Goal: Task Accomplishment & Management: Complete application form

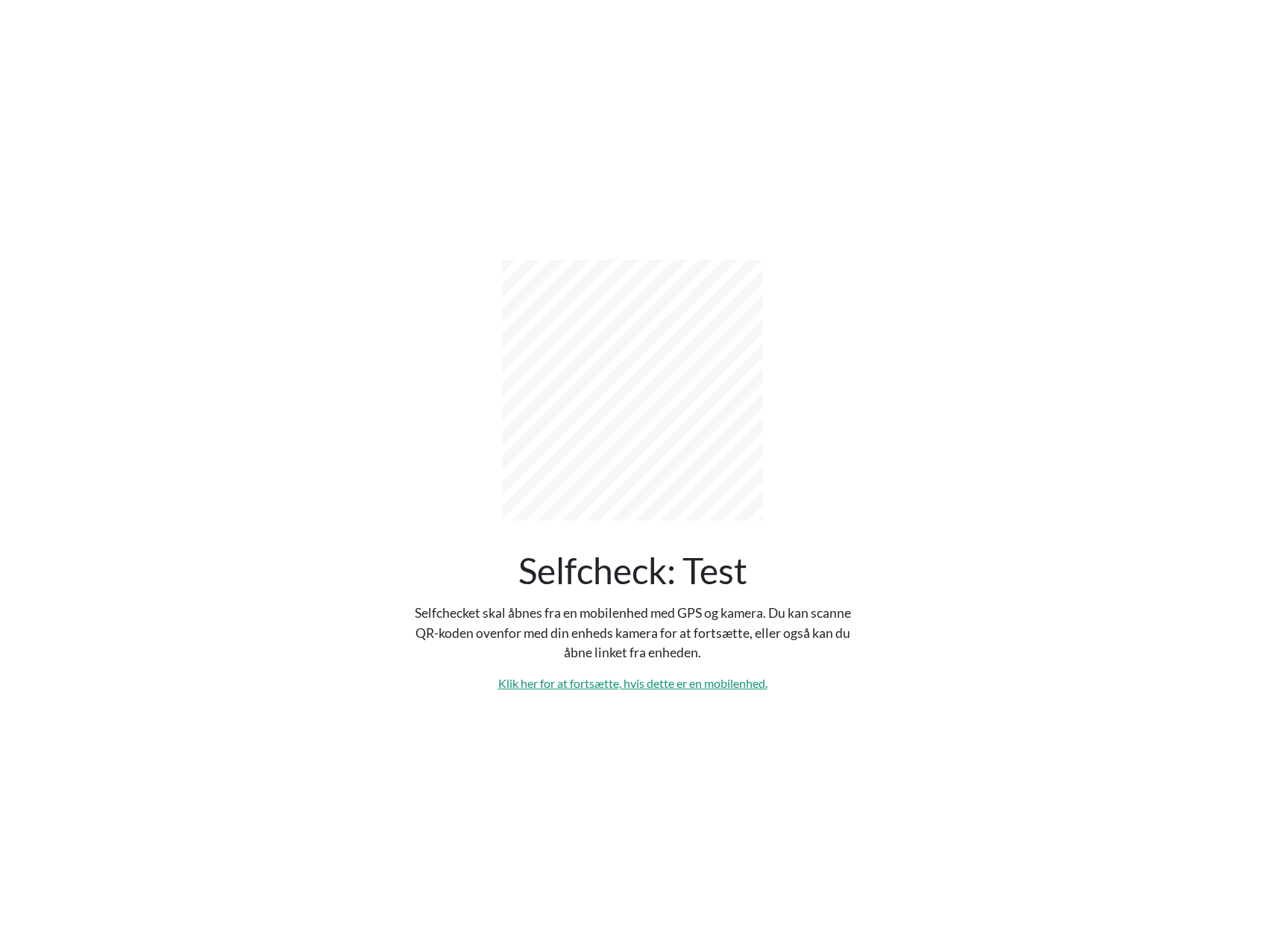
click at [615, 676] on link "Klik her for at fortsætte, hvis dette er en mobilenhed." at bounding box center [633, 683] width 269 height 14
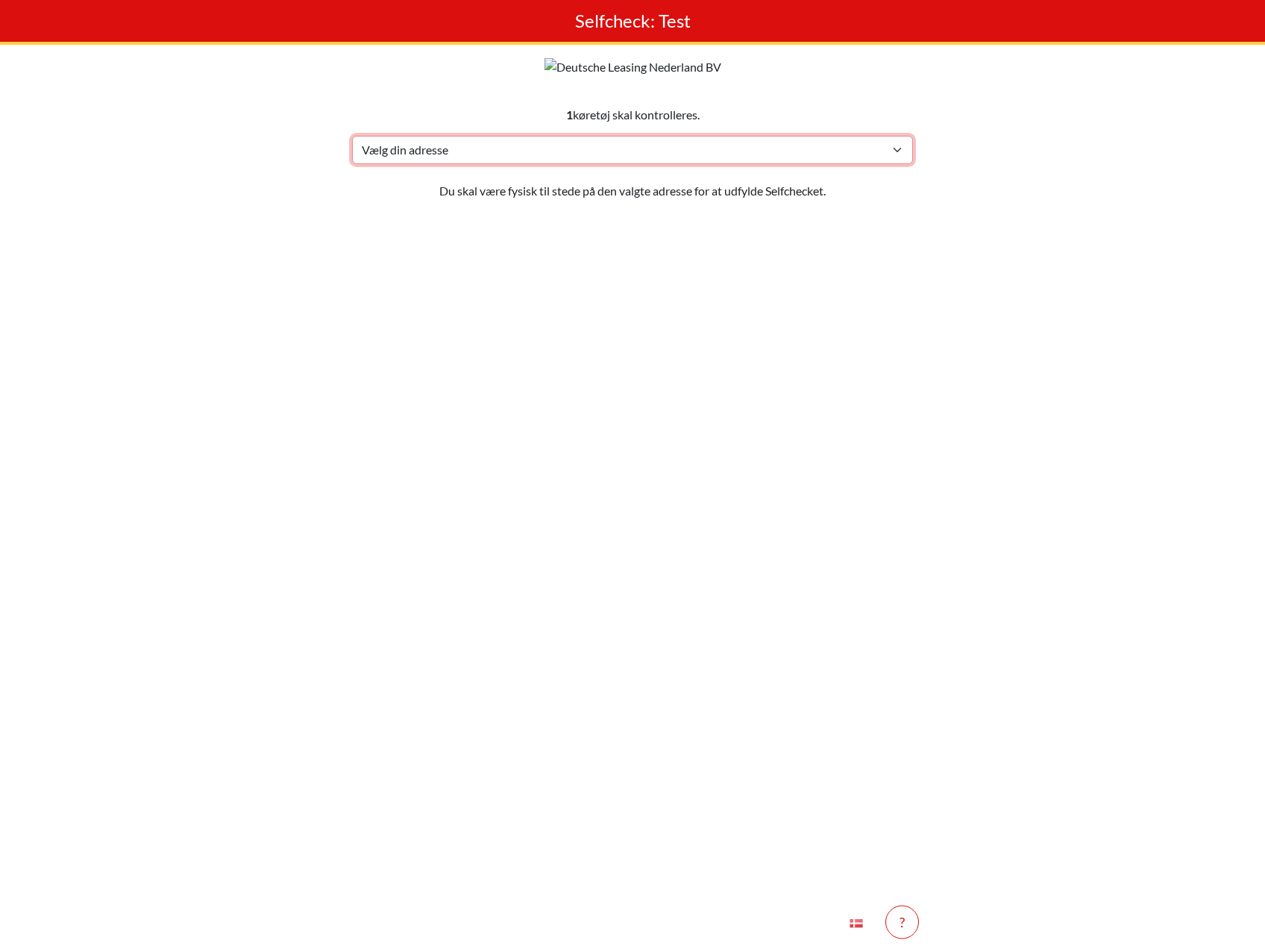
click at [556, 164] on select "Vælg din adresse Test, 1275 Test Min adresse mangler" at bounding box center [632, 150] width 561 height 28
select select "4782"
click at [352, 164] on select "Vælg din adresse Test, 1275 Test Min adresse mangler" at bounding box center [632, 150] width 561 height 28
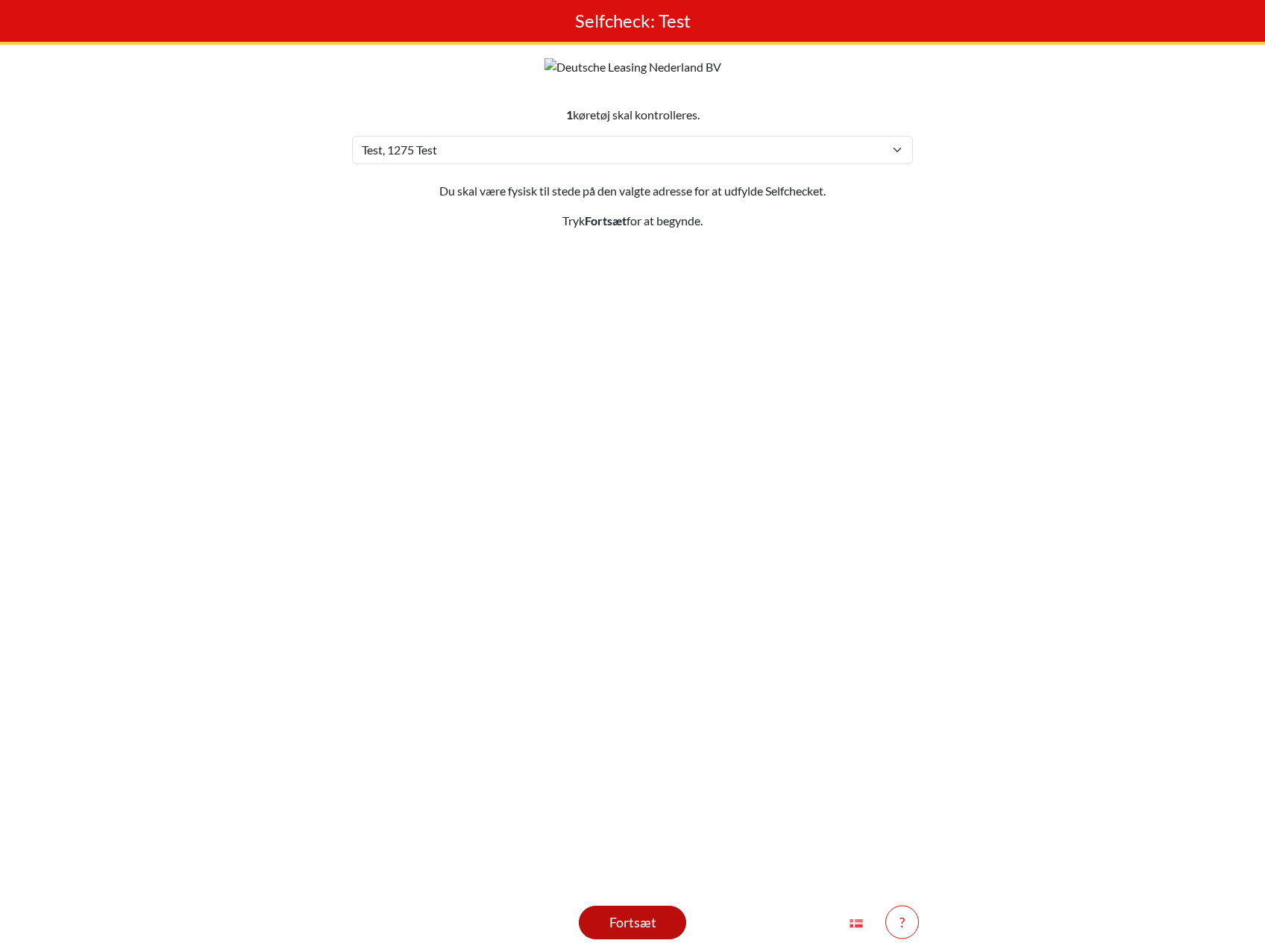
click at [639, 917] on div "Fortsæt" at bounding box center [632, 922] width 71 height 20
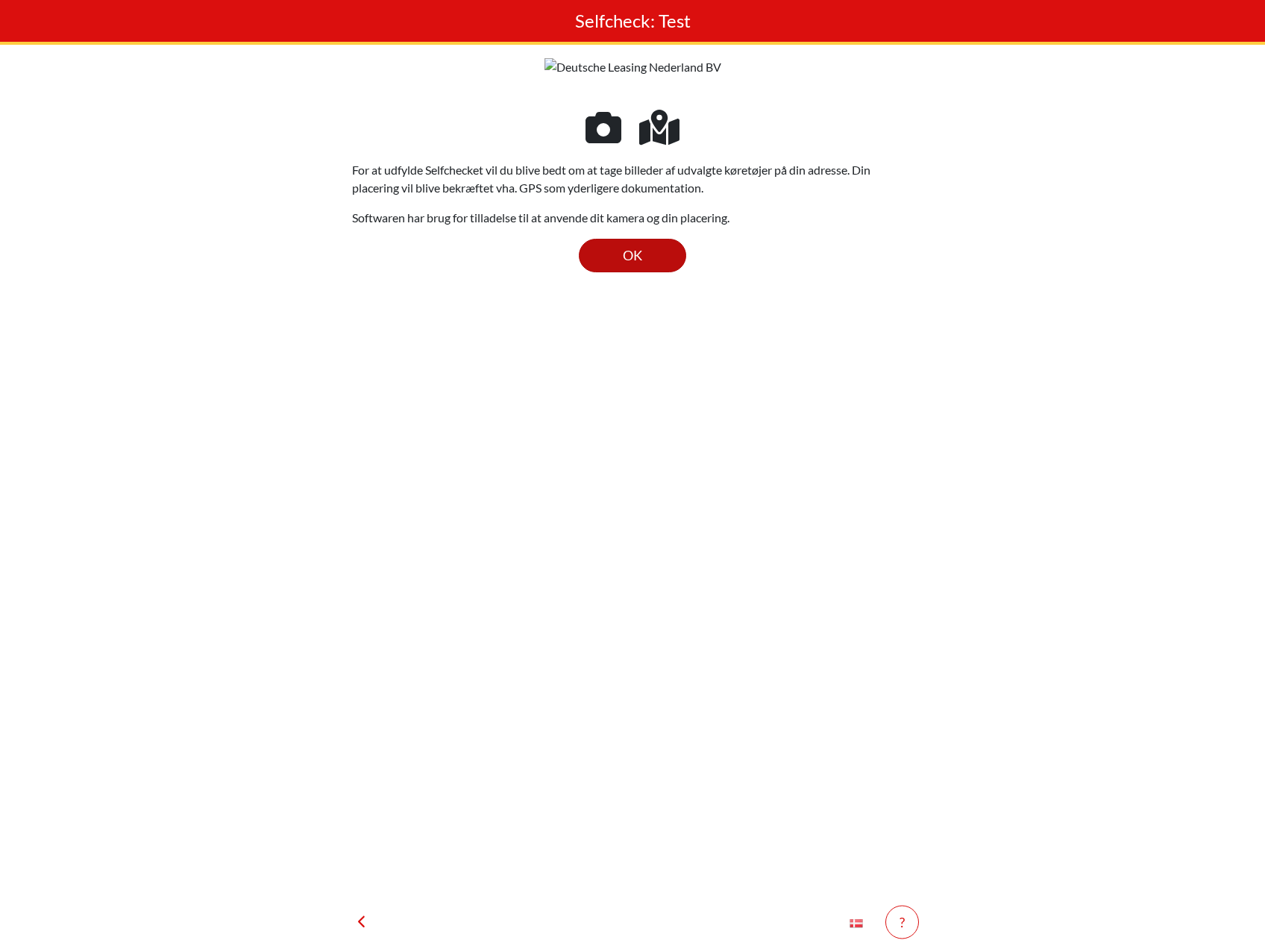
click at [634, 263] on span "OK" at bounding box center [632, 255] width 20 height 16
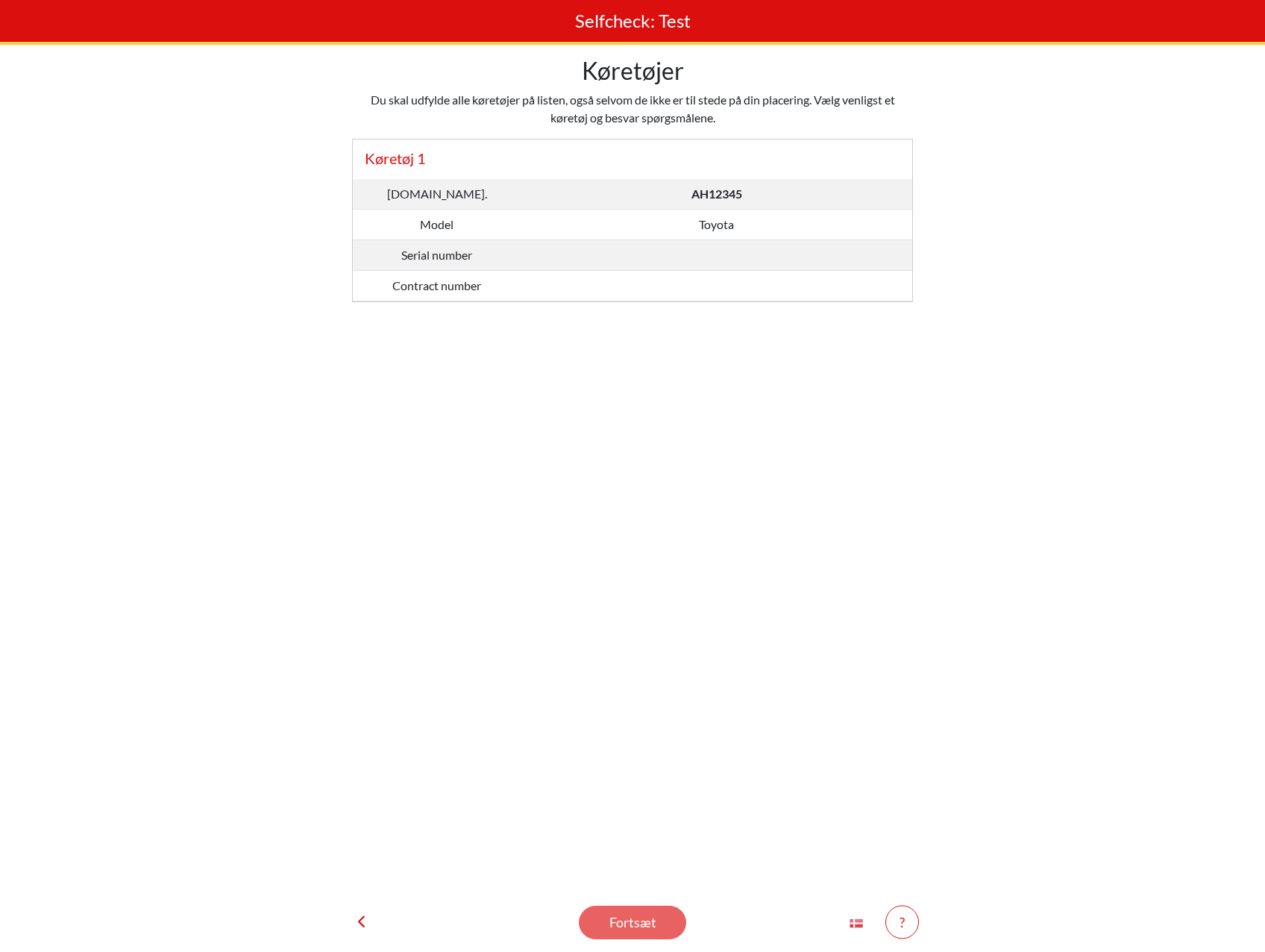
click at [481, 229] on td "Model" at bounding box center [436, 225] width 167 height 31
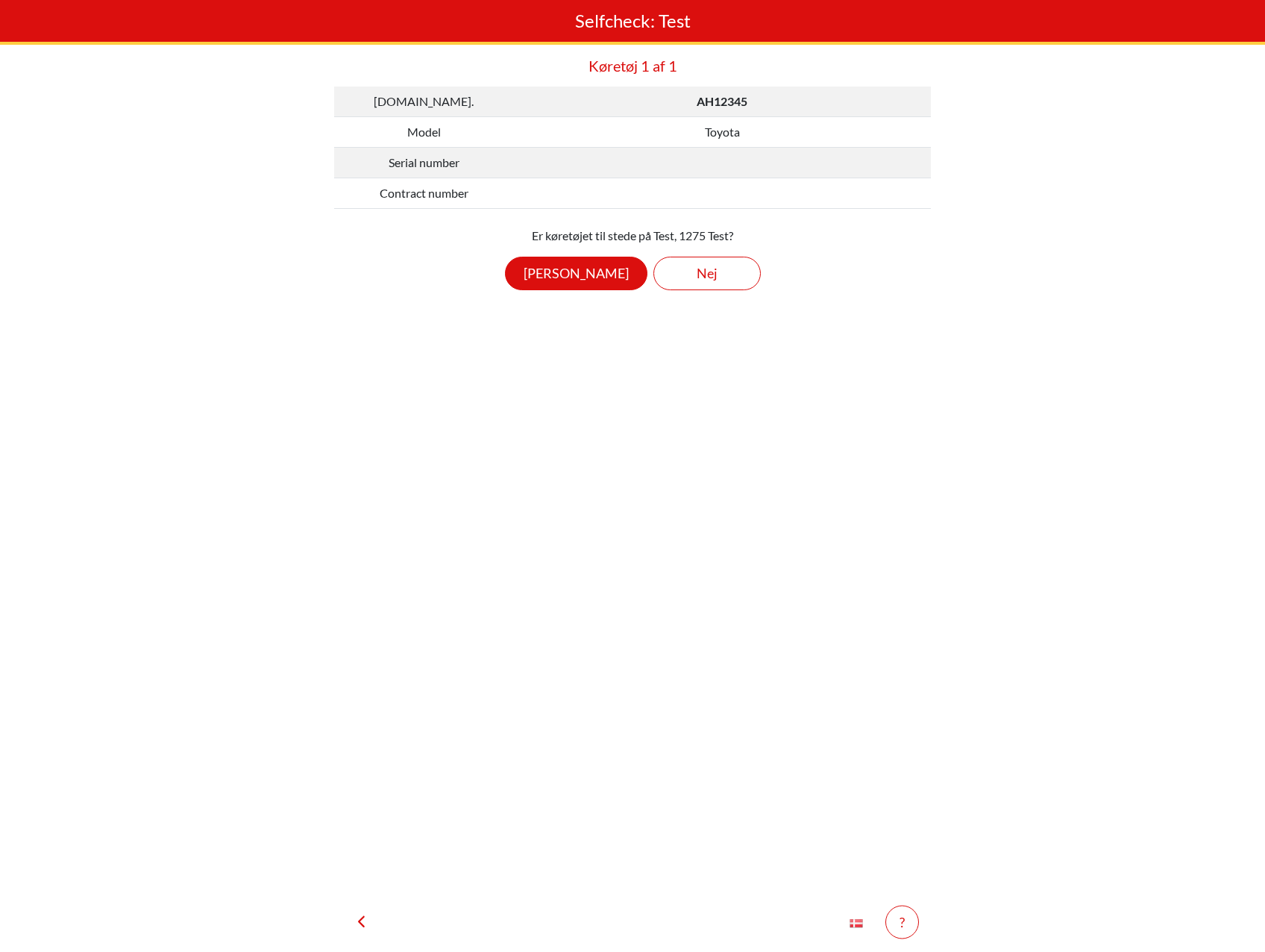
click at [702, 265] on div "Nej" at bounding box center [707, 273] width 71 height 20
click at [698, 267] on div "Nej" at bounding box center [707, 273] width 71 height 20
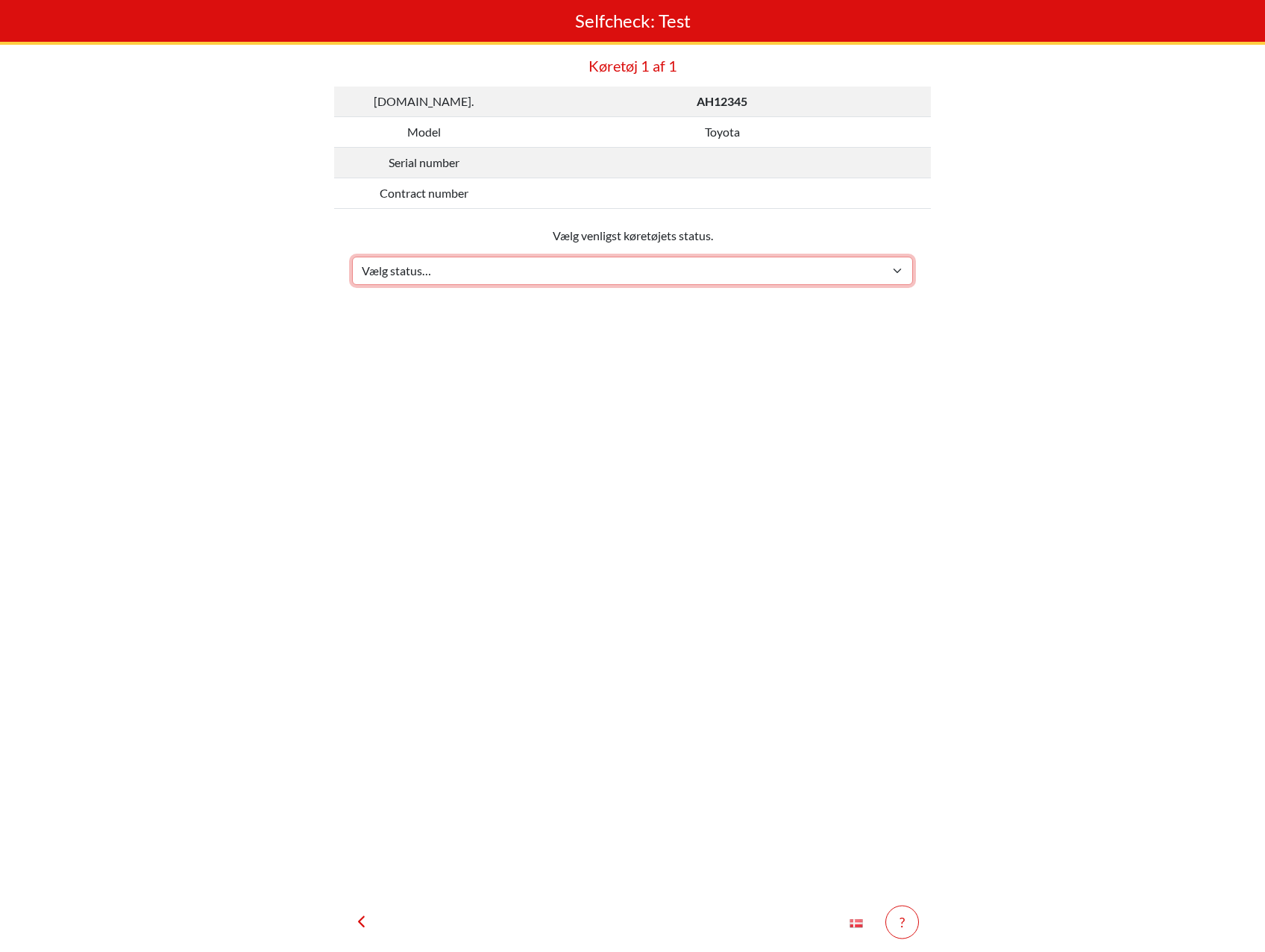
click at [684, 265] on select "Vælg status… Vedligeholdelse Solgt og leveret Ikke modtaget På prøvetur Mangler" at bounding box center [632, 271] width 561 height 28
select select "273"
click at [352, 257] on select "Vælg status… Vedligeholdelse Solgt og leveret Ikke modtaget På prøvetur Mangler" at bounding box center [632, 271] width 561 height 28
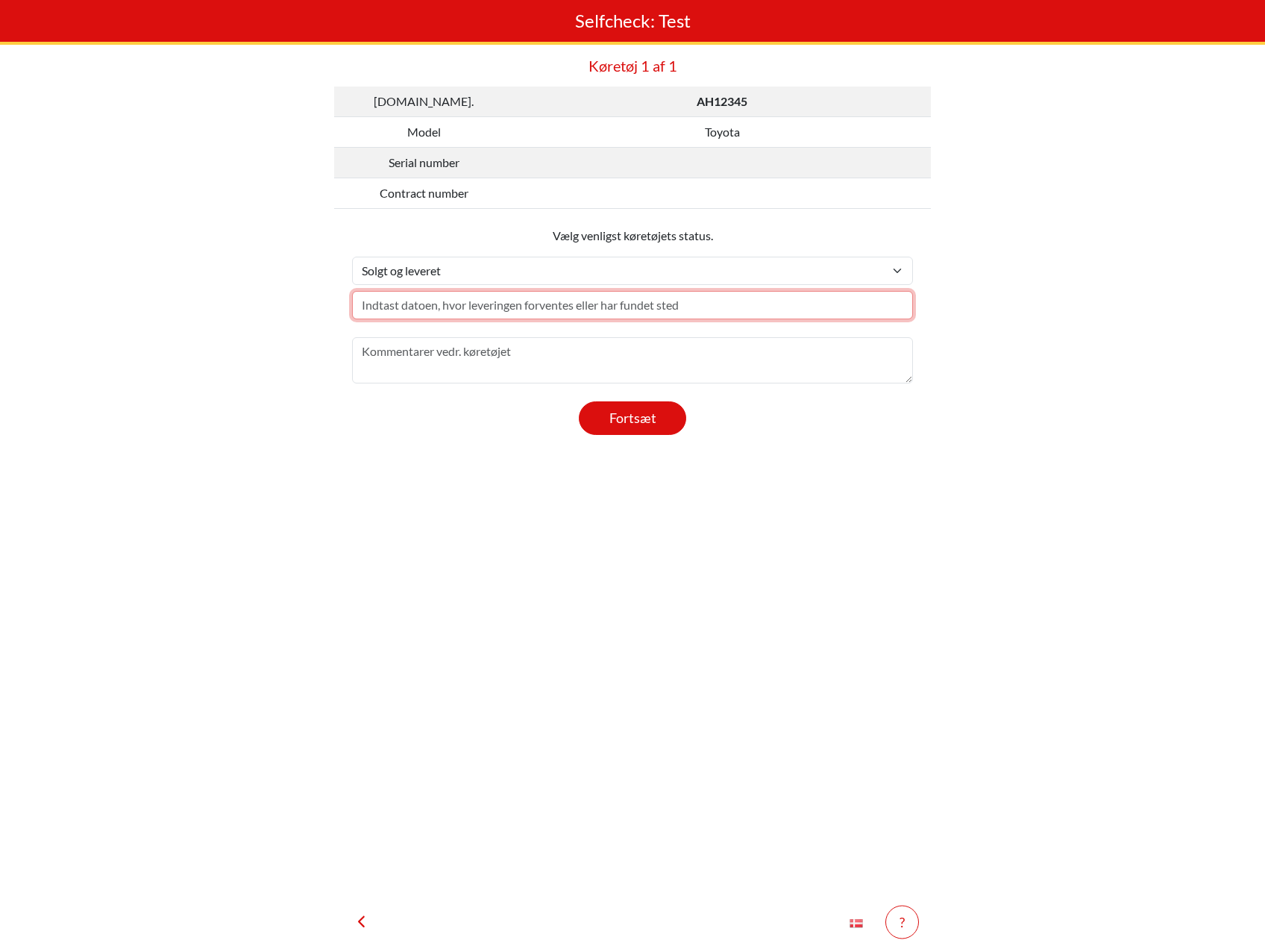
click at [629, 301] on input "text" at bounding box center [632, 305] width 561 height 28
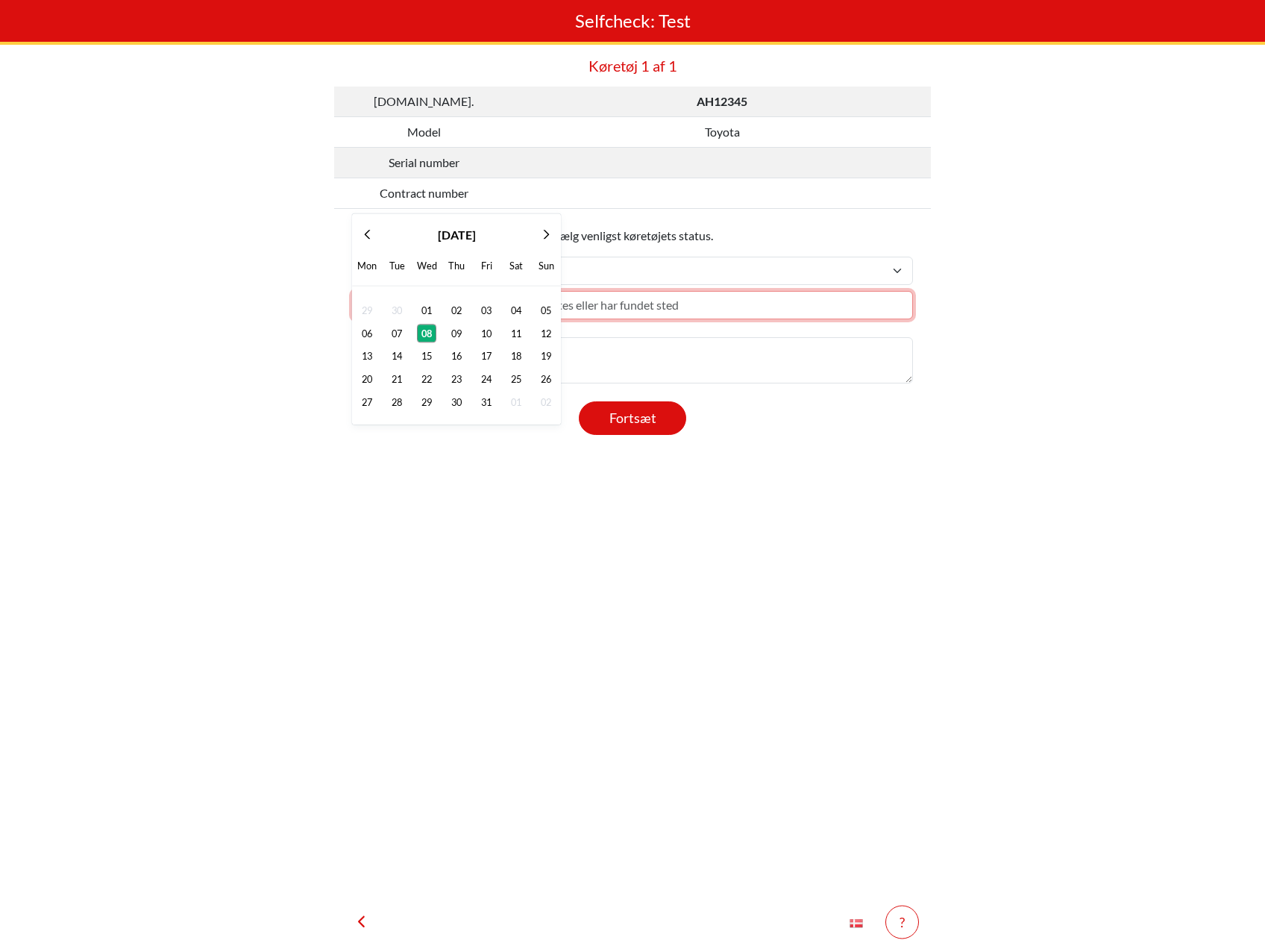
click at [430, 327] on span "08" at bounding box center [427, 333] width 19 height 17
type input "Wed 08 Oct 2025"
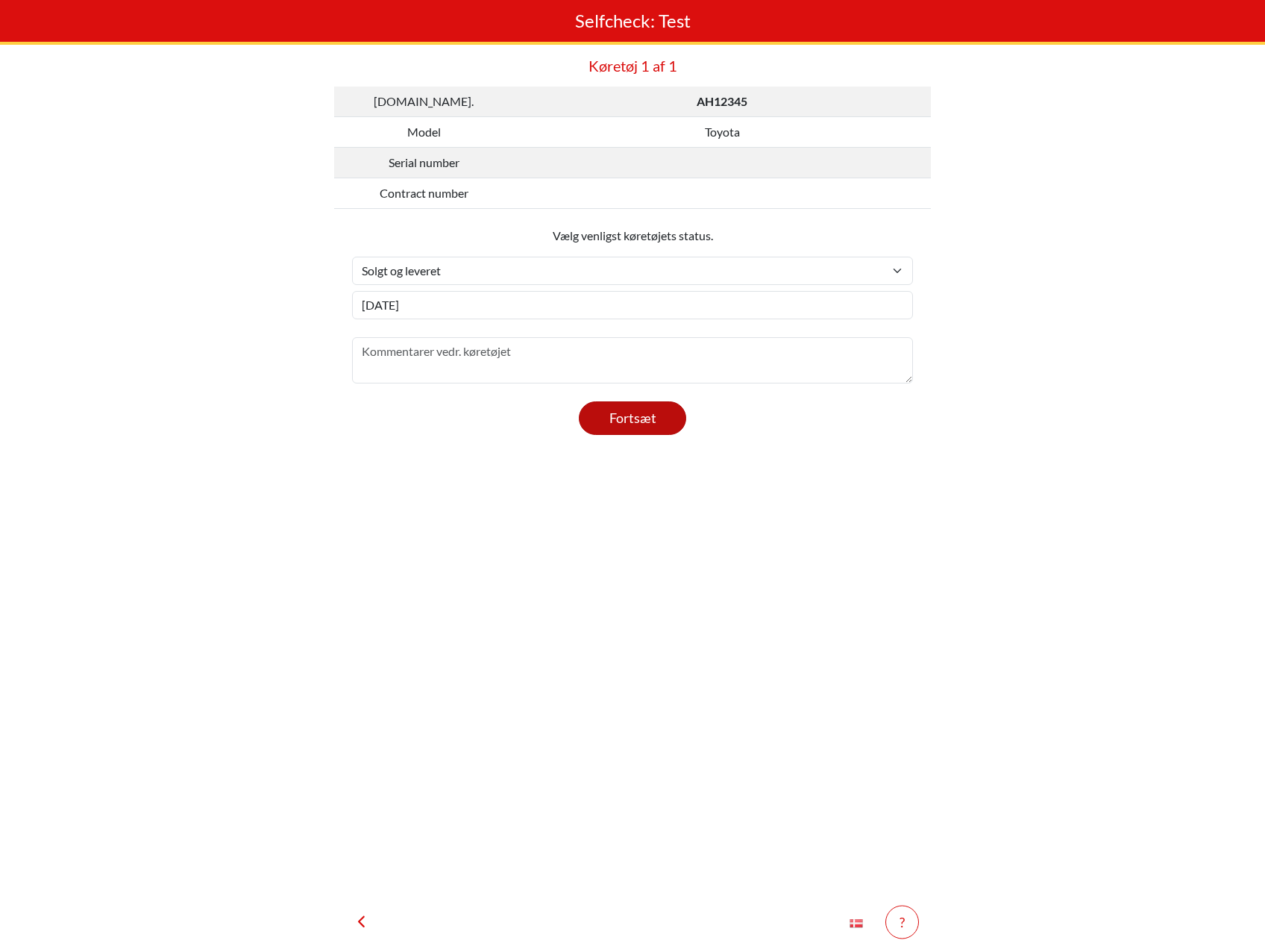
click at [610, 426] on button "Fortsæt" at bounding box center [632, 419] width 107 height 34
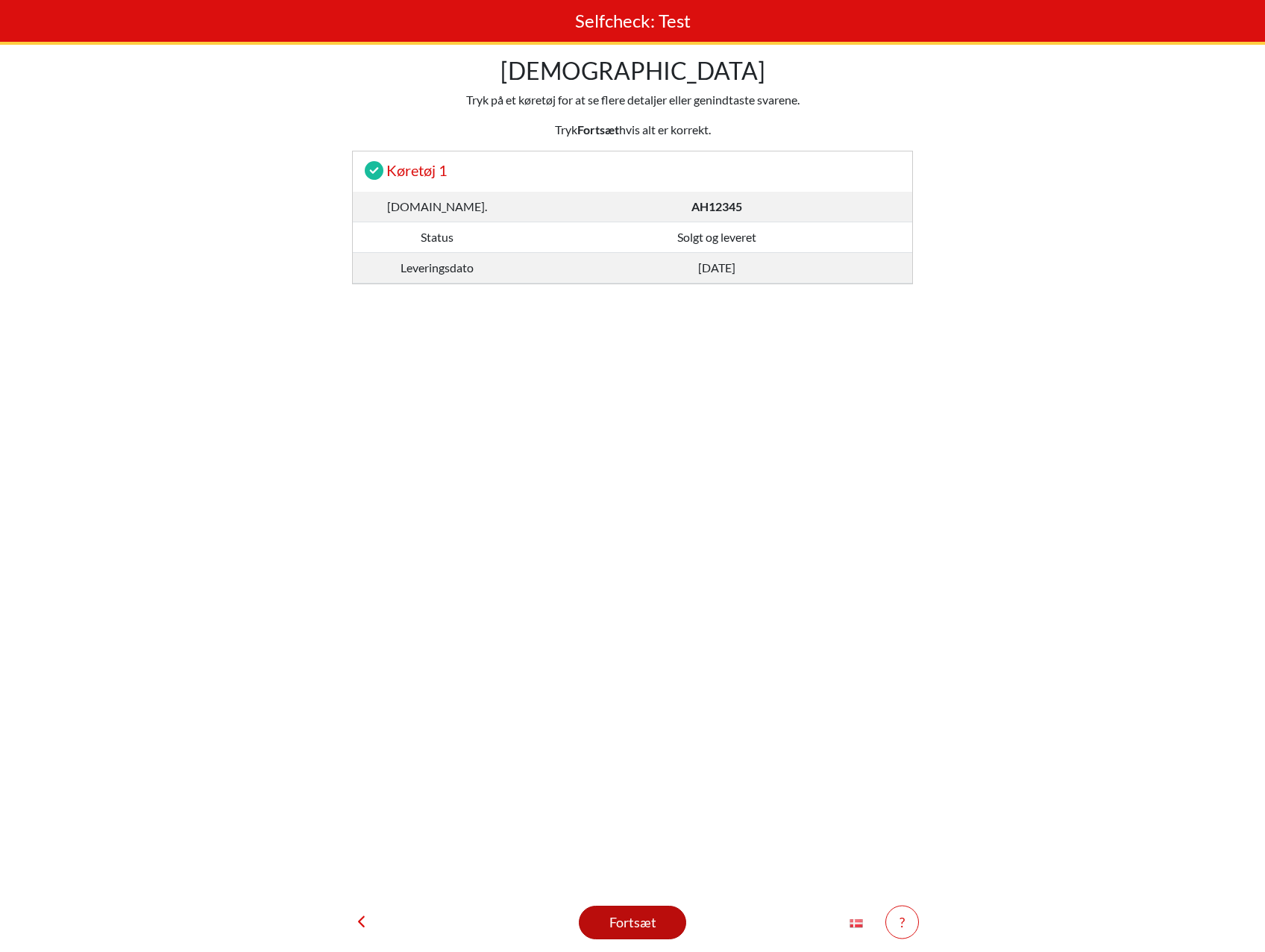
click at [646, 938] on button "Fortsæt" at bounding box center [632, 923] width 107 height 34
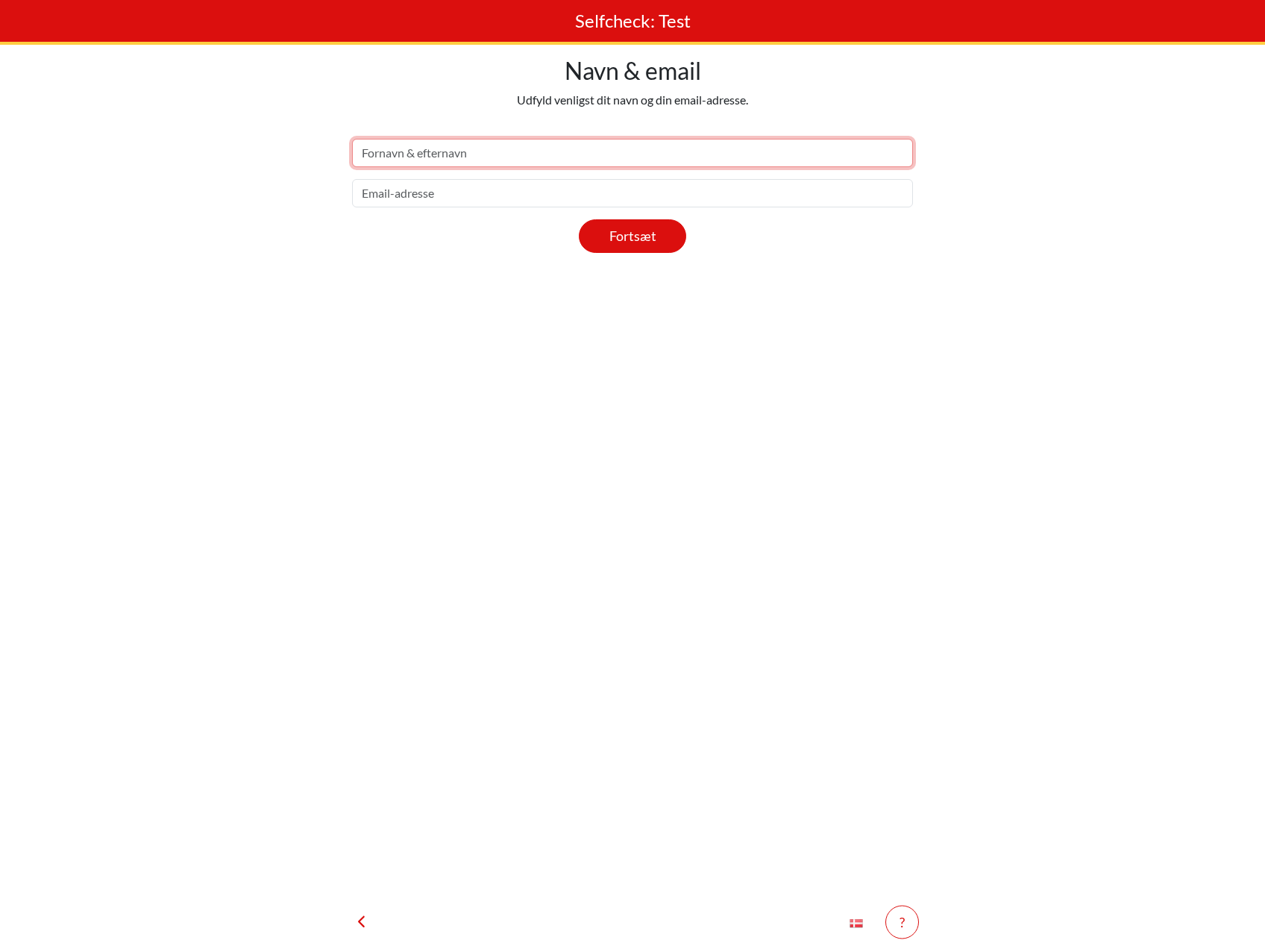
click at [602, 145] on input "text" at bounding box center [632, 153] width 561 height 28
type input "testq"
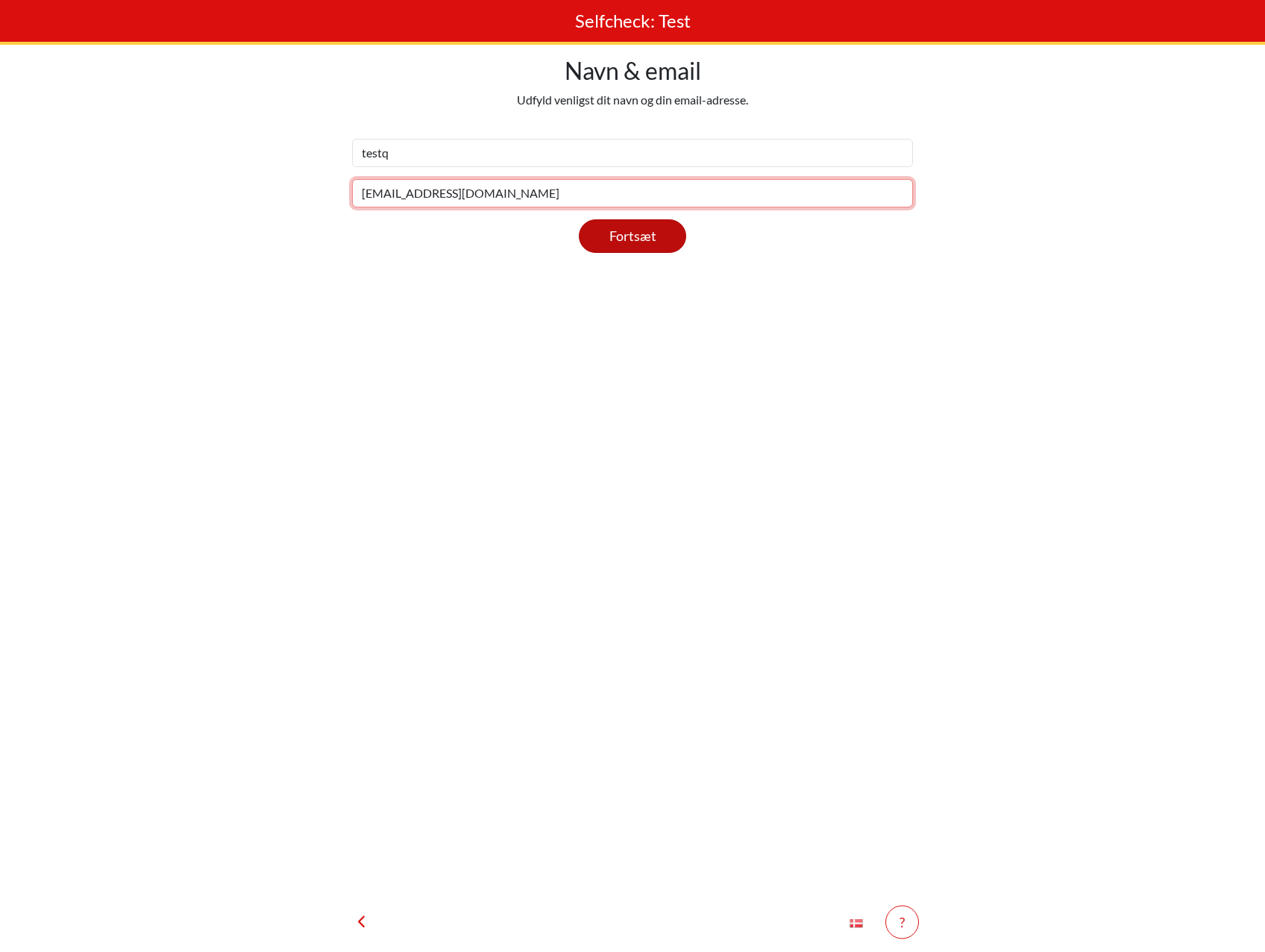
type input "test@test.dk"
click at [622, 237] on div "Fortsæt" at bounding box center [632, 235] width 71 height 20
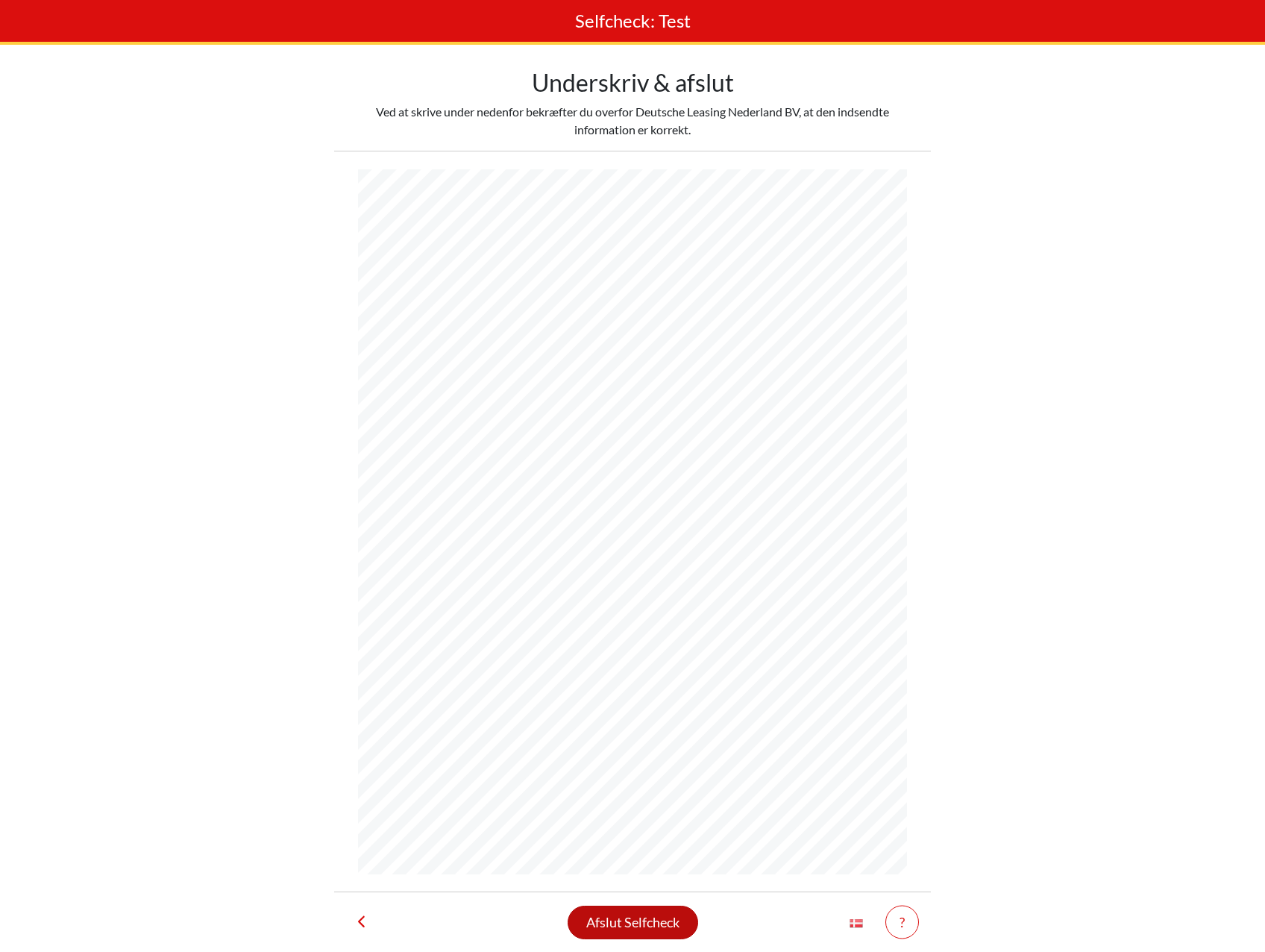
click at [623, 930] on div "Afslut Selfcheck" at bounding box center [632, 922] width 93 height 20
